Goal: Information Seeking & Learning: Learn about a topic

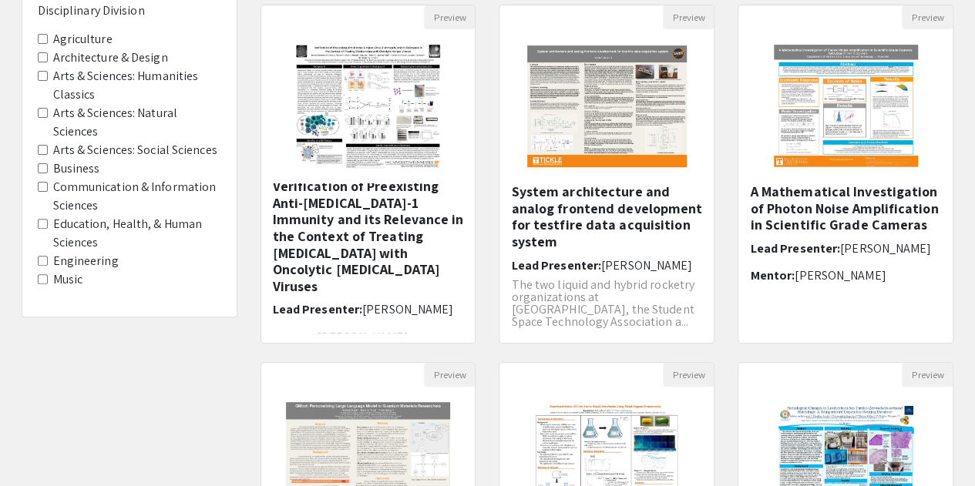
scroll to position [163, 0]
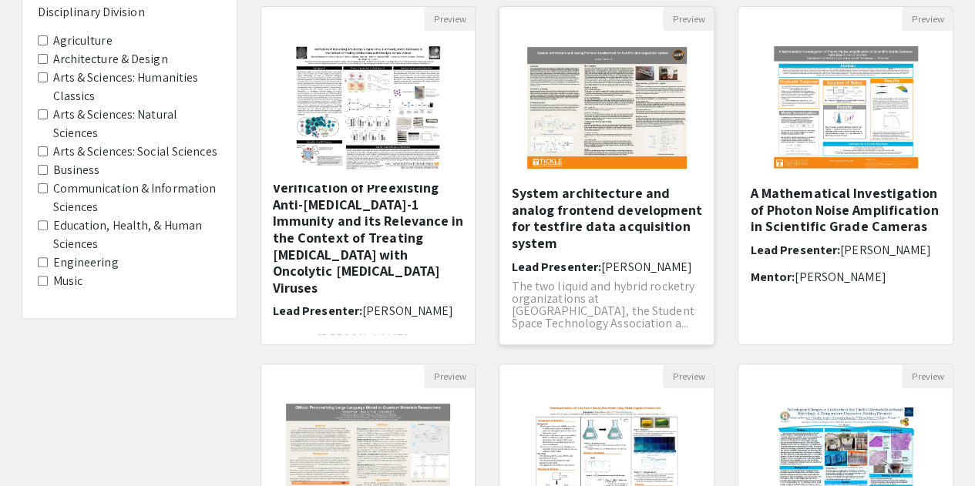
click at [586, 126] on img "Open Presentation <p>System architecture and analog frontend development for te…" at bounding box center [607, 108] width 190 height 154
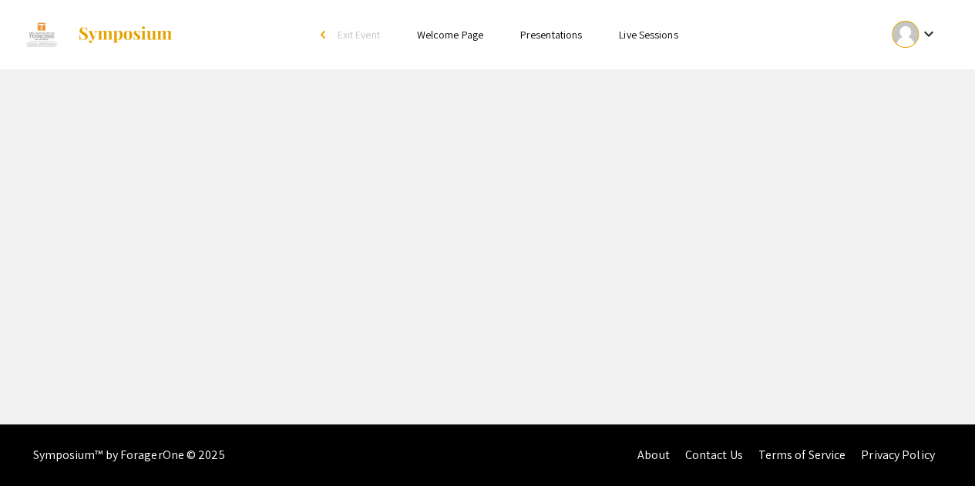
select select "custom"
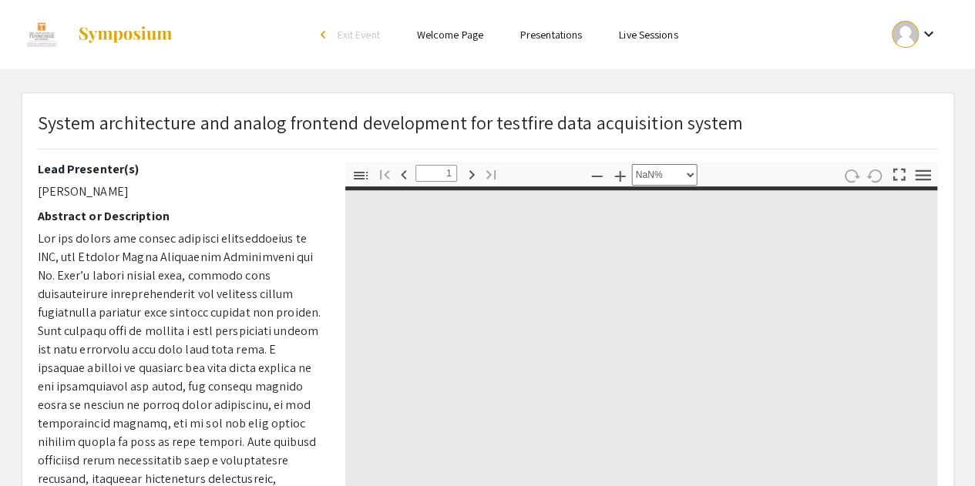
type input "0"
select select "auto"
type input "1"
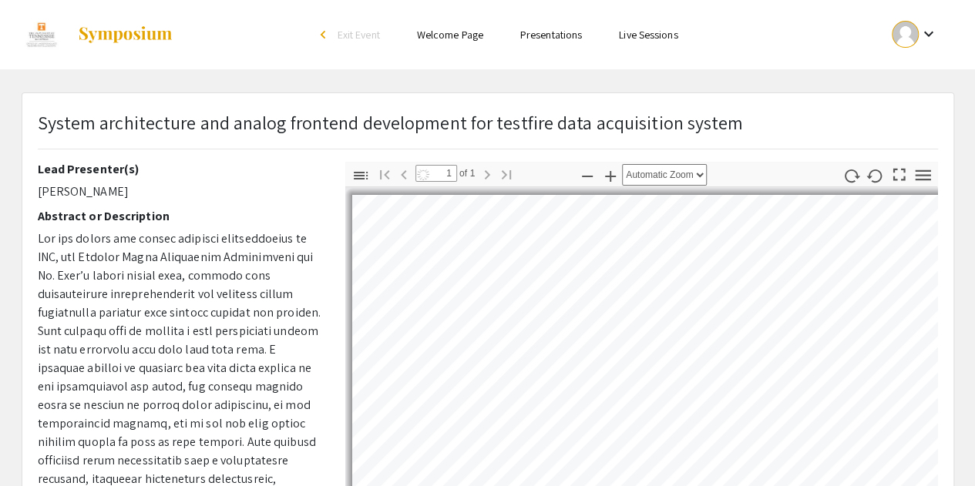
select select "custom"
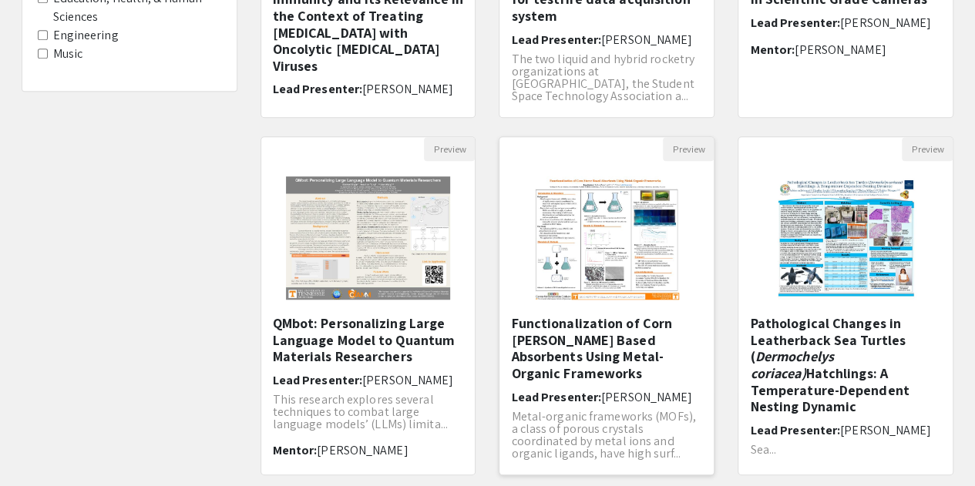
scroll to position [389, 0]
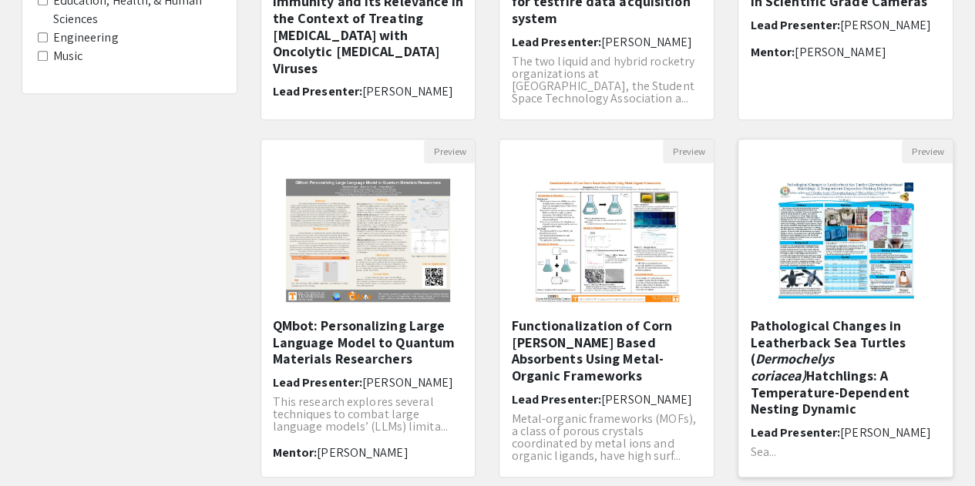
click at [765, 360] on em "Dermochelys coriacea)" at bounding box center [791, 367] width 83 height 35
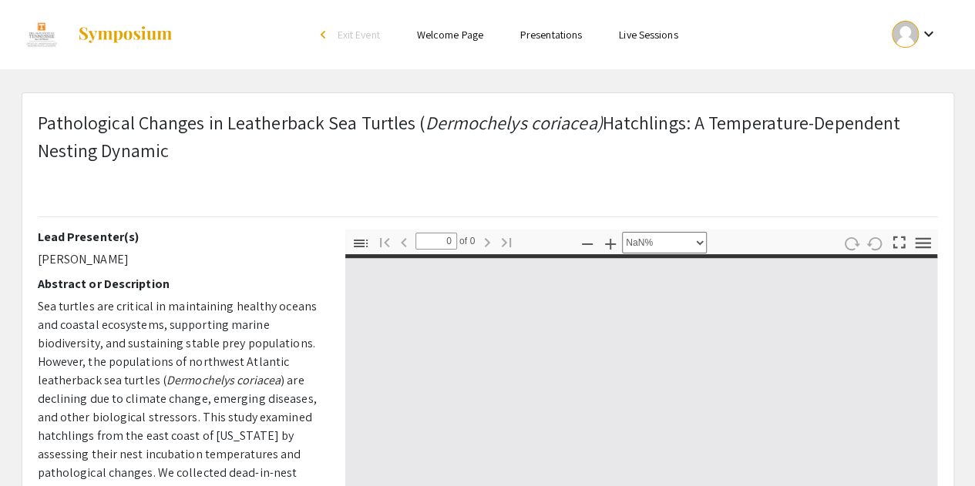
select select "auto"
type input "1"
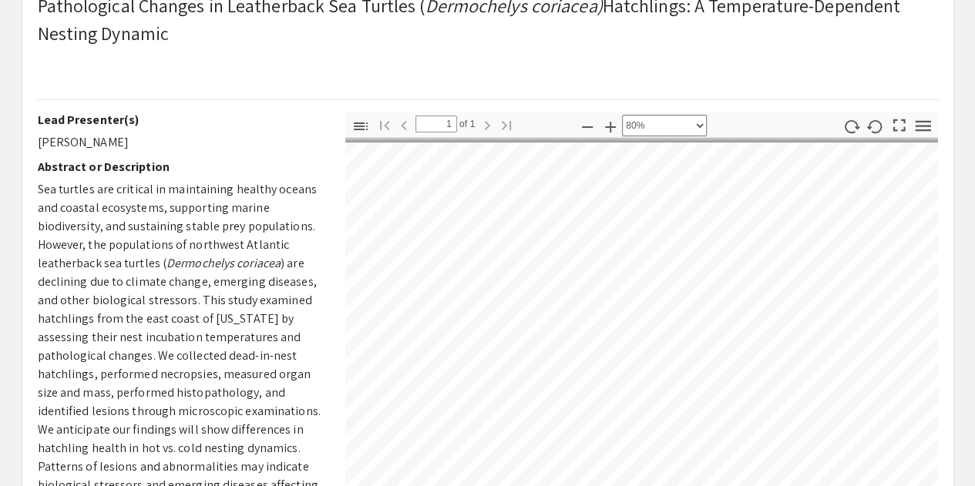
scroll to position [252, 0]
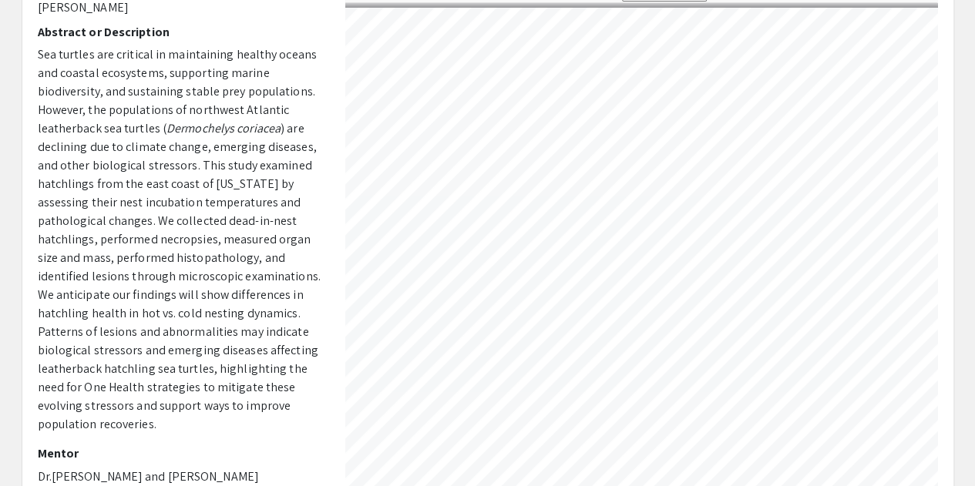
select select "1"
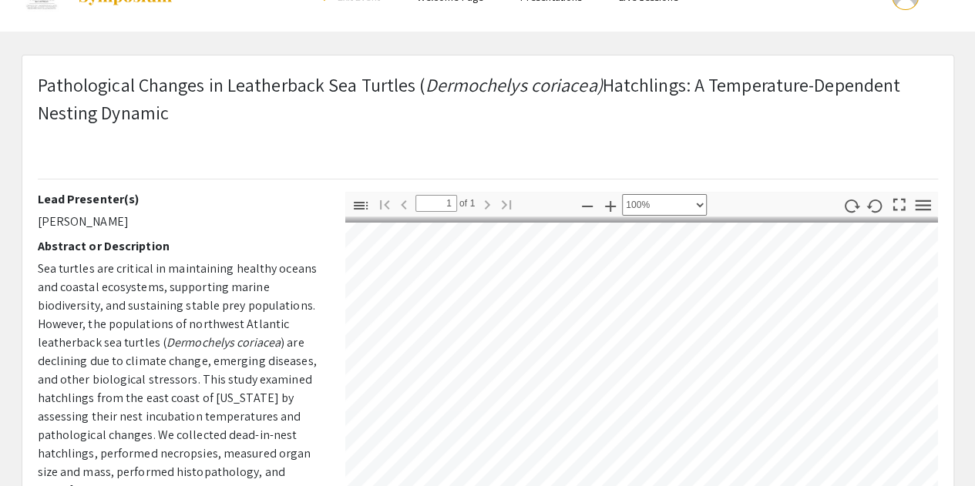
scroll to position [2, 56]
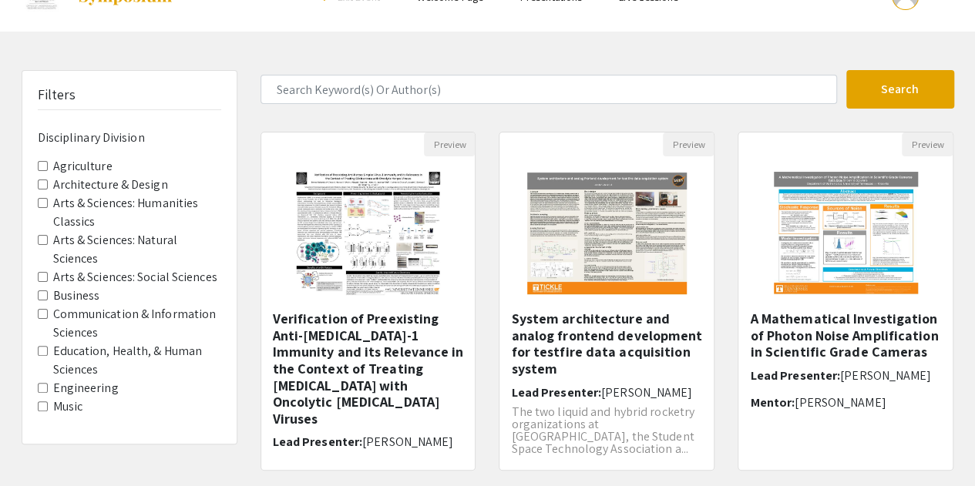
scroll to position [389, 0]
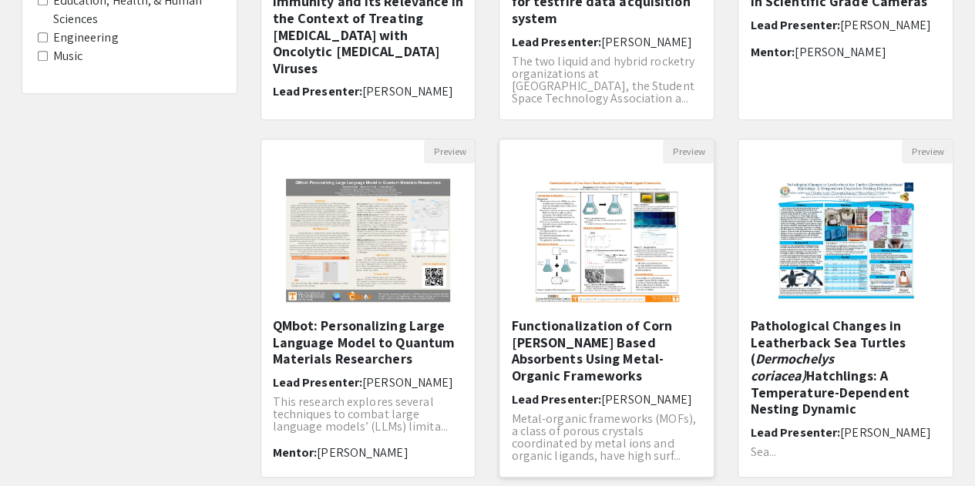
click at [637, 339] on h5 "Functionalization of Corn [PERSON_NAME] Based Absorbents Using Metal-Organic Fr…" at bounding box center [606, 351] width 191 height 66
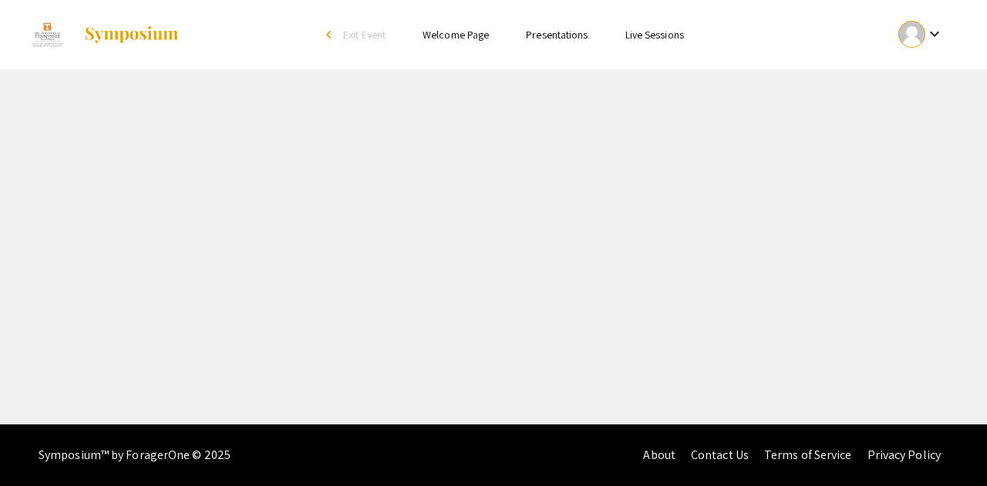
select select "custom"
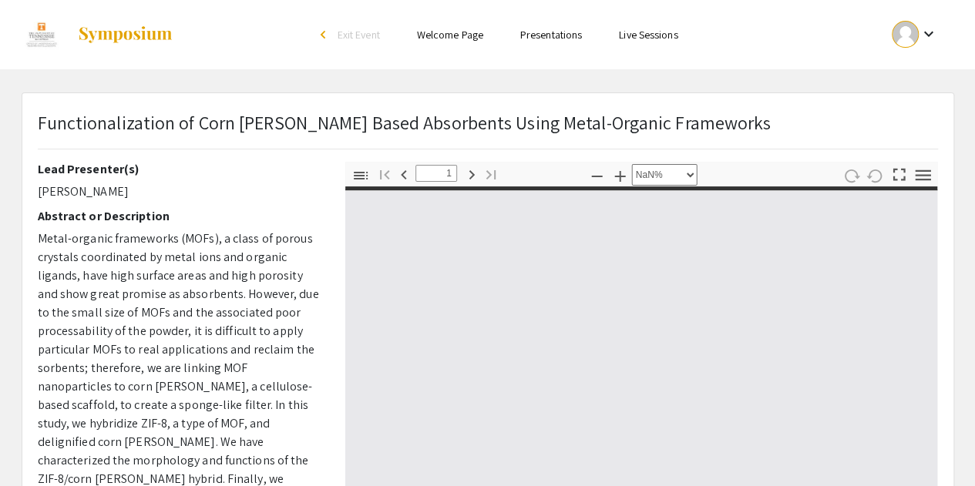
type input "0"
select select "custom"
type input "1"
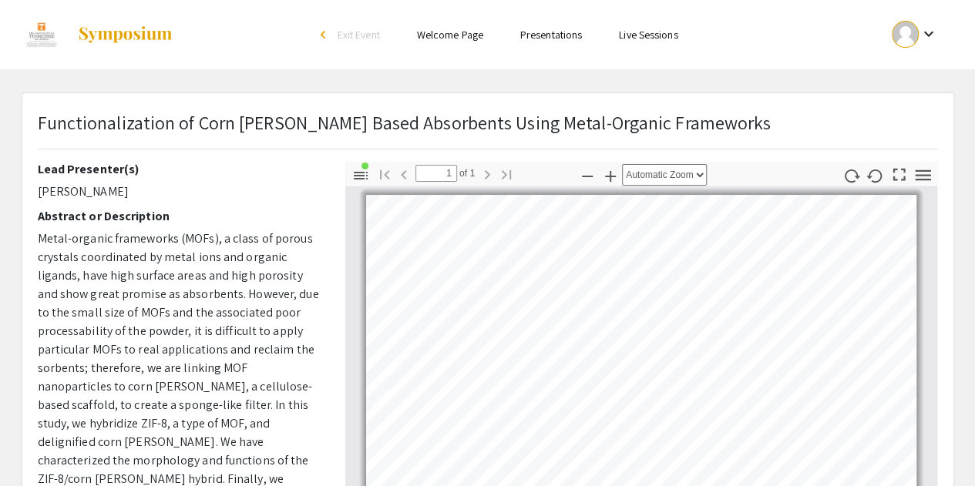
select select "custom"
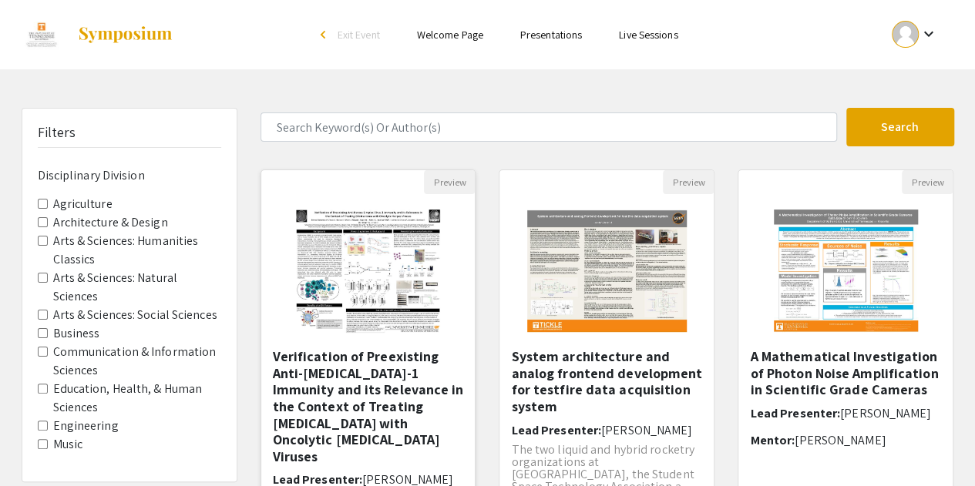
click at [345, 365] on h5 "Verification of Preexisting Anti-[MEDICAL_DATA]-1 Immunity and its Relevance in…" at bounding box center [368, 406] width 191 height 116
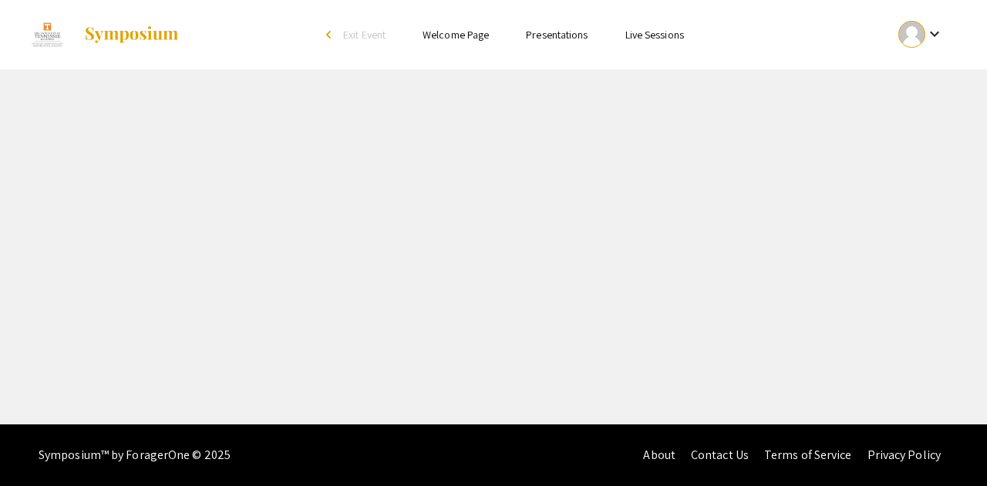
select select "custom"
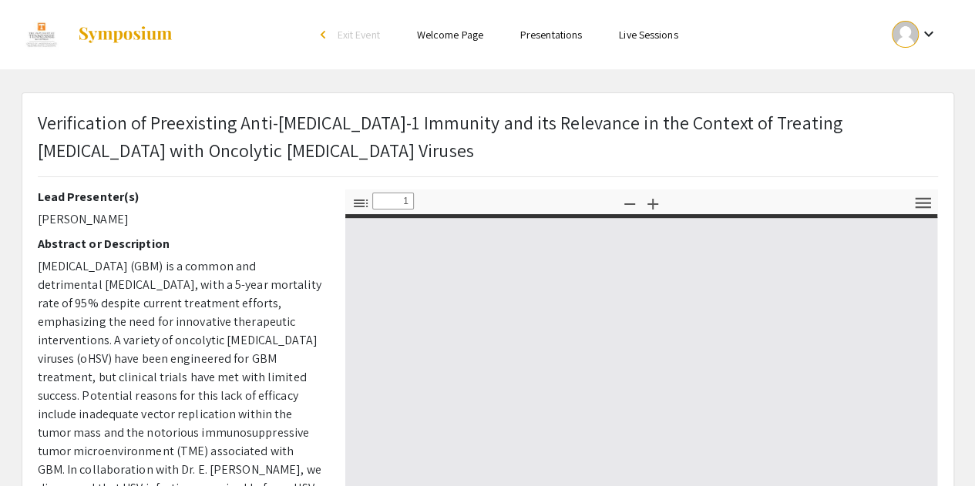
type input "0"
select select "auto"
type input "1"
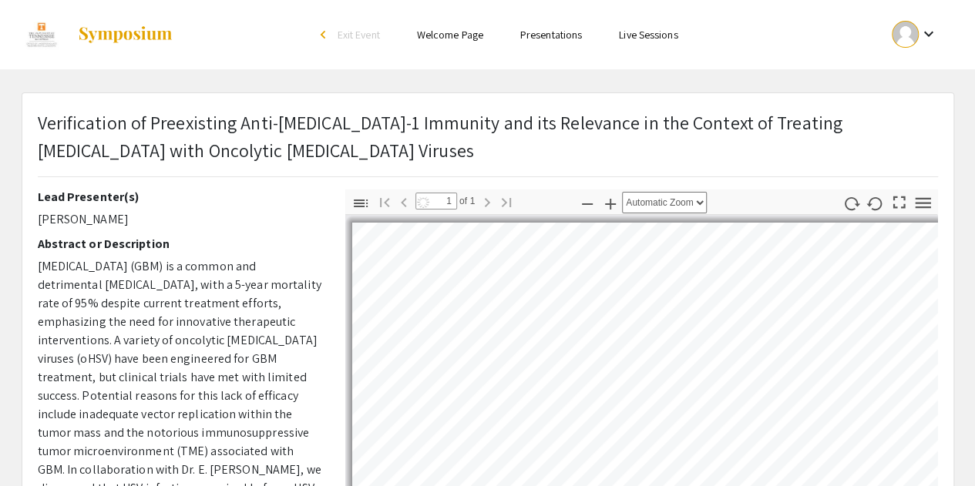
select select "auto"
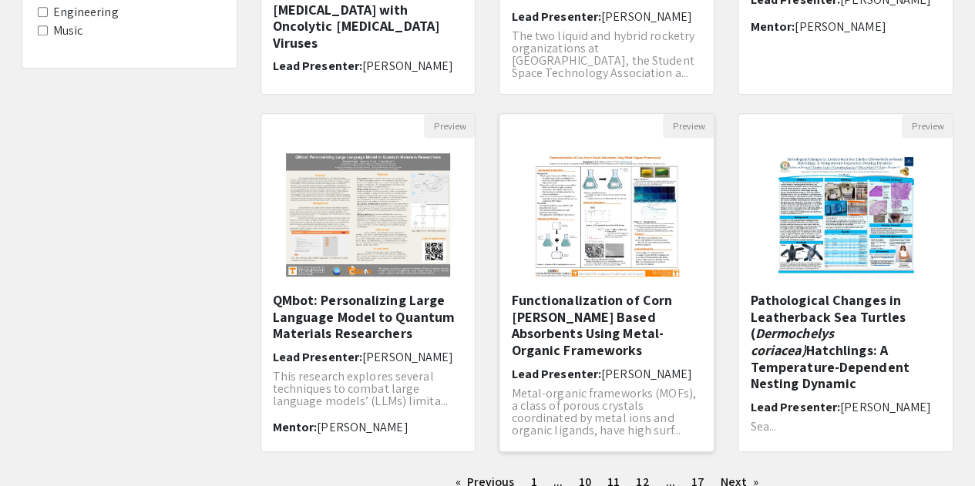
scroll to position [432, 0]
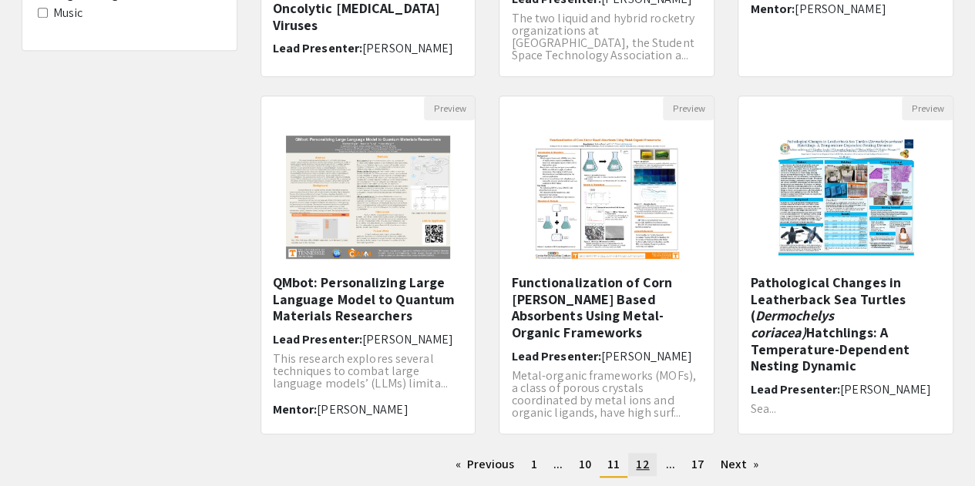
click at [638, 466] on span "12" at bounding box center [642, 464] width 13 height 16
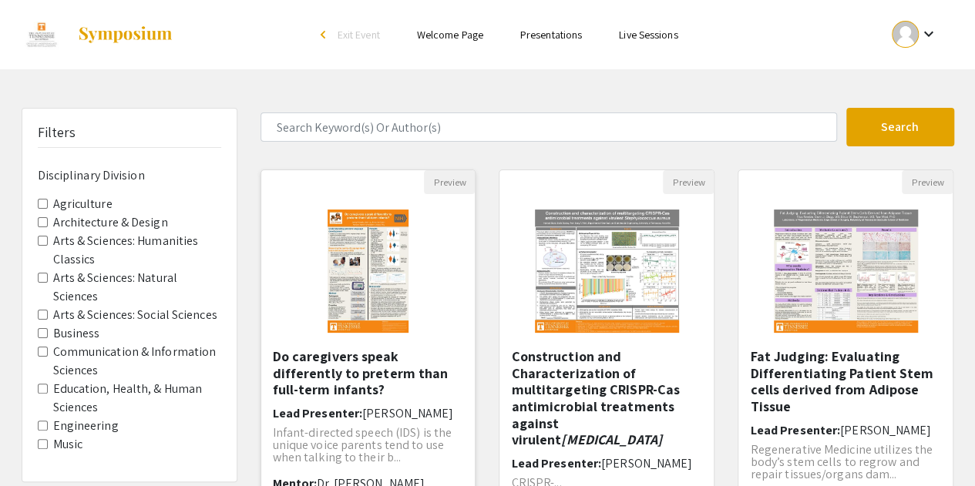
click at [410, 354] on h5 "Do caregivers speak differently to preterm than full-term infants?" at bounding box center [368, 373] width 191 height 50
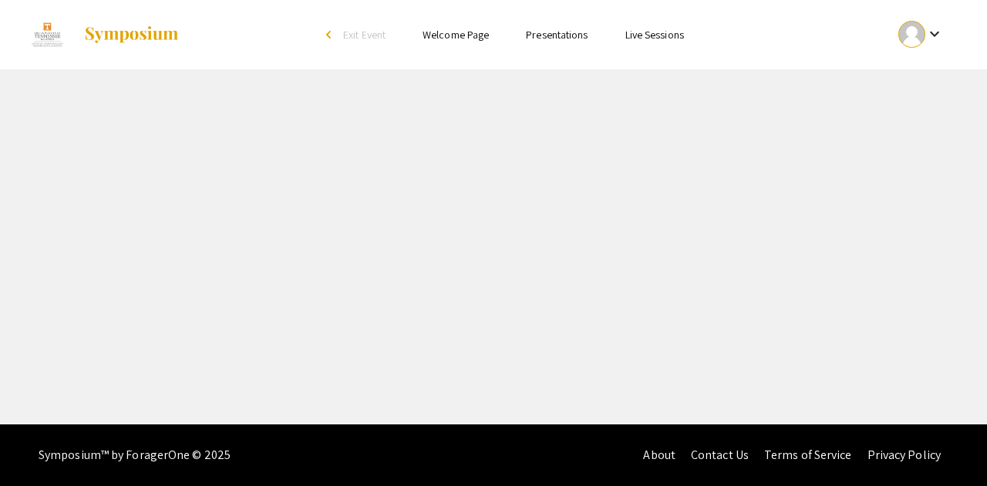
select select "custom"
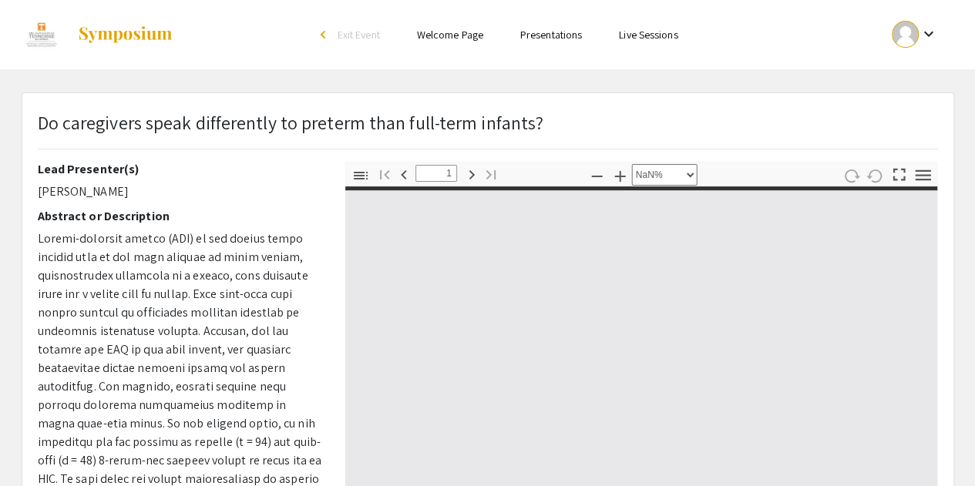
type input "0"
select select "custom"
type input "1"
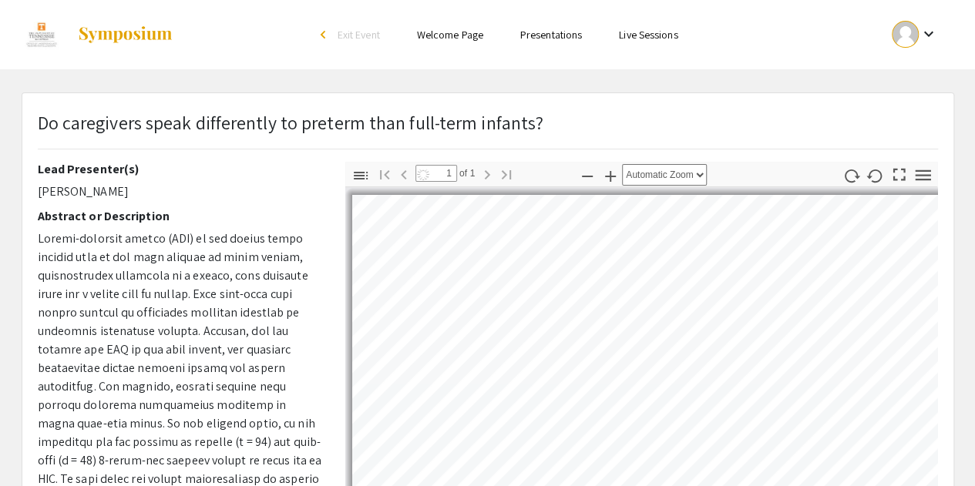
select select "auto"
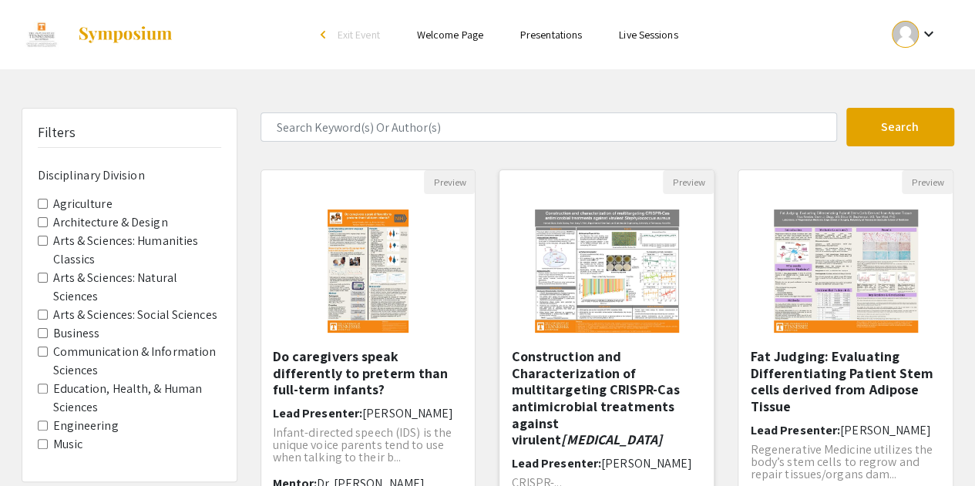
click at [611, 421] on h5 "Construction and Characterization of multitargeting CRISPR-Cas antimicrobial tr…" at bounding box center [606, 398] width 191 height 100
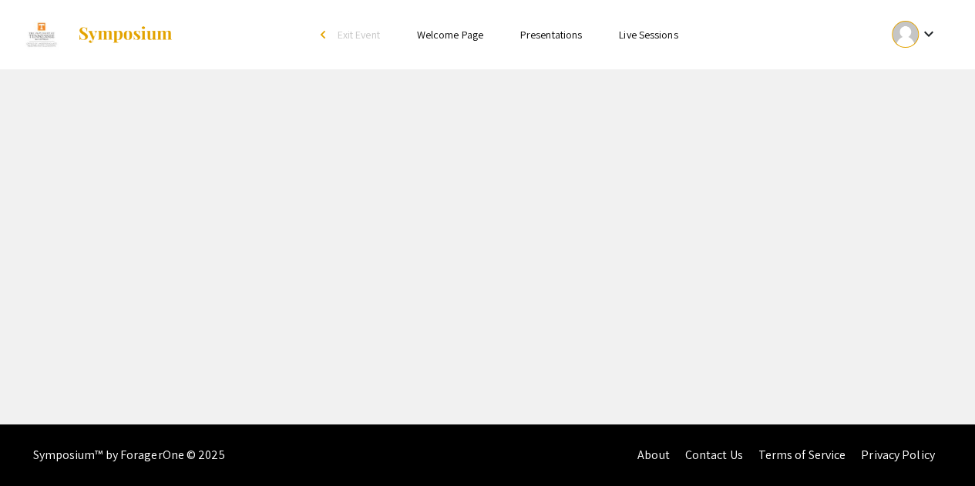
select select "custom"
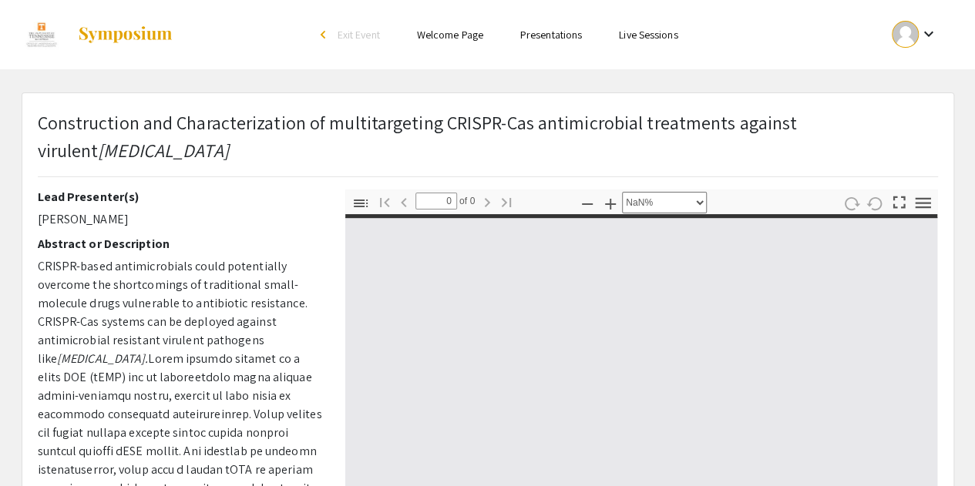
type input "1"
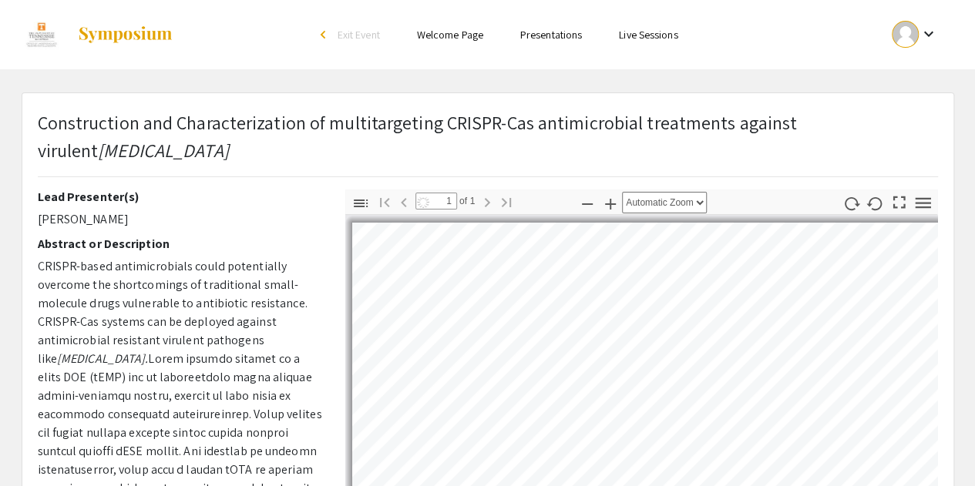
select select "custom"
